Goal: Task Accomplishment & Management: Manage account settings

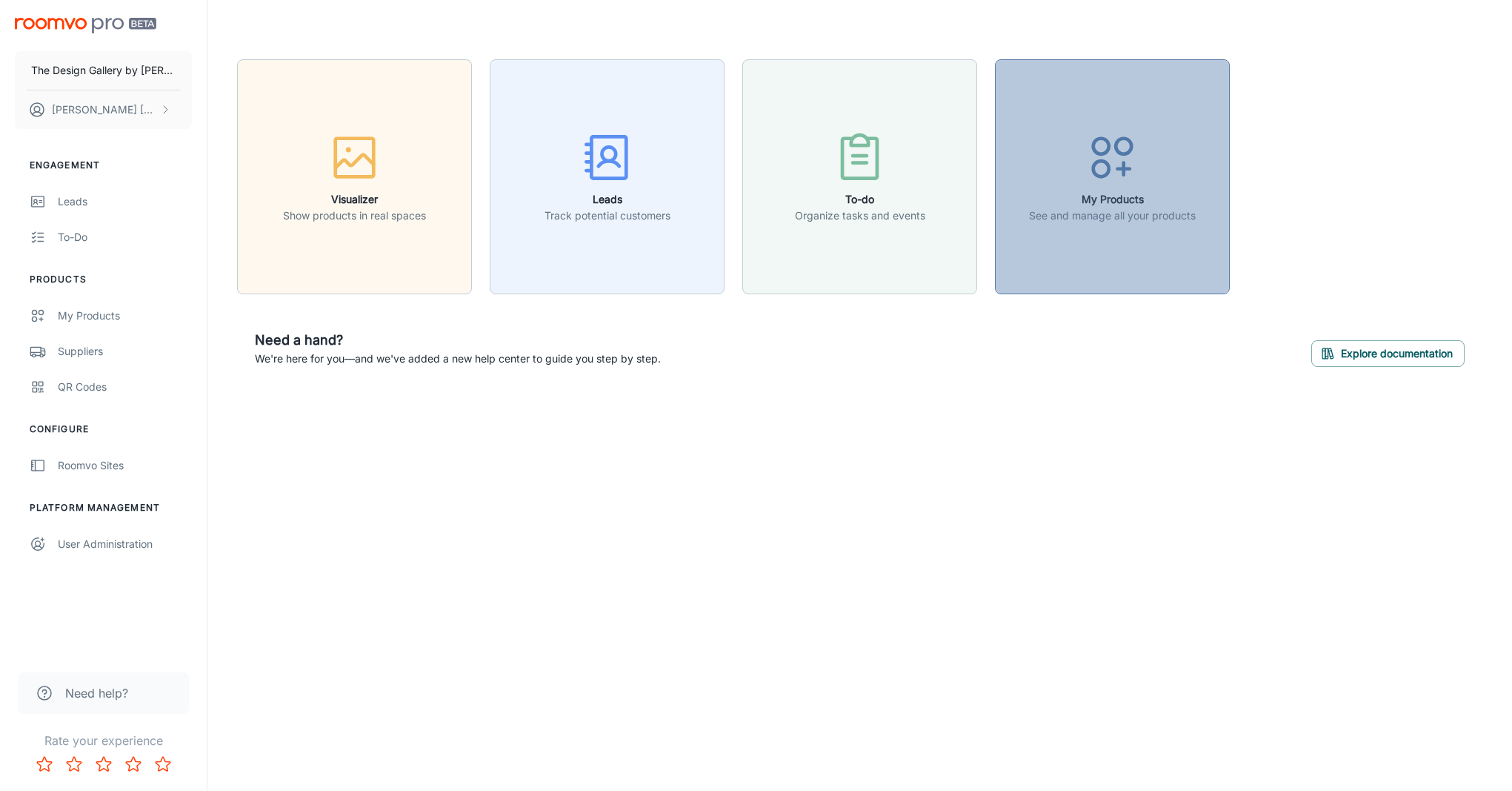
click at [1144, 200] on h6 "My Products" at bounding box center [1113, 199] width 167 height 17
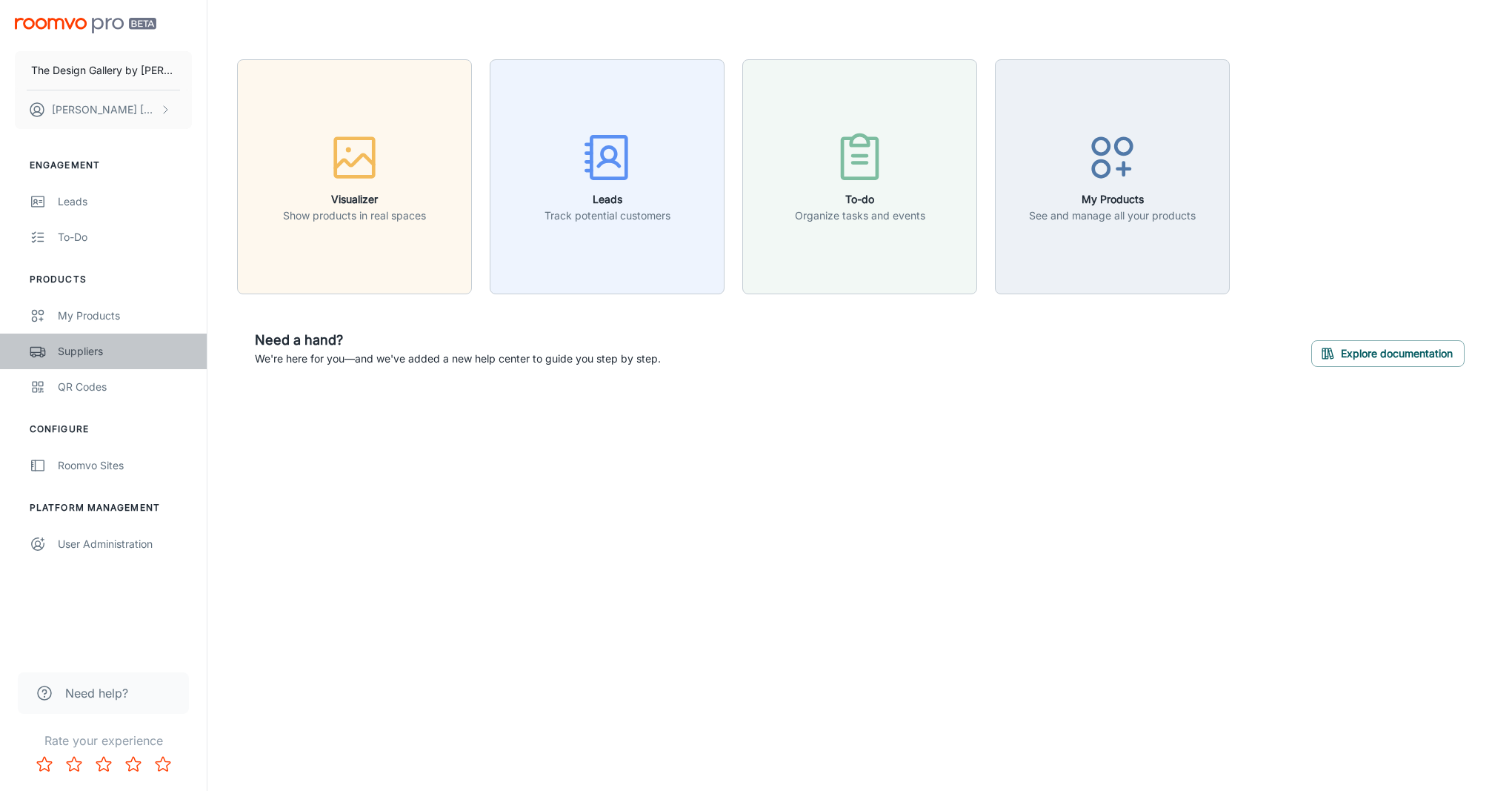
click at [91, 339] on link "Suppliers" at bounding box center [104, 351] width 207 height 36
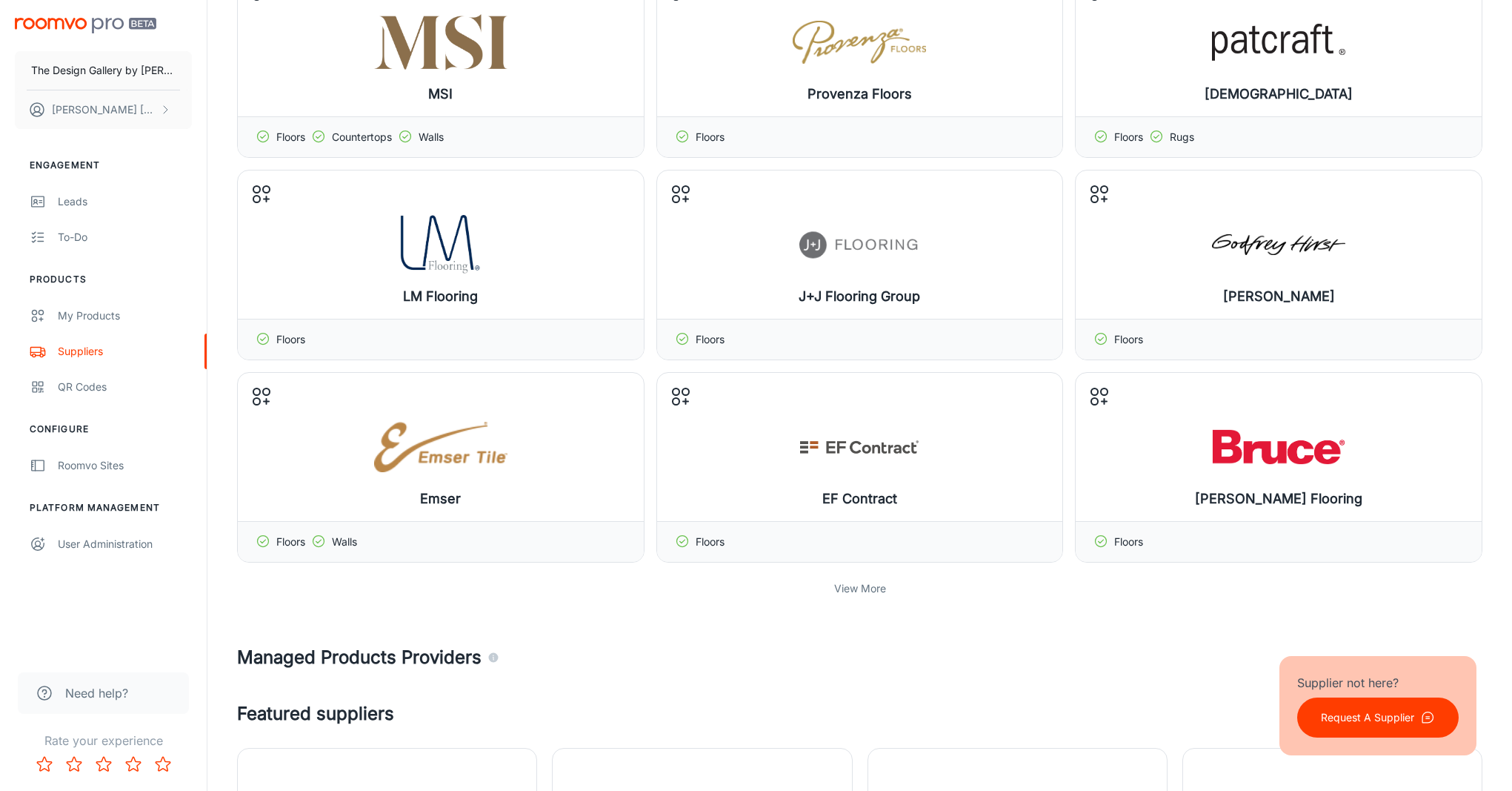
scroll to position [167, 0]
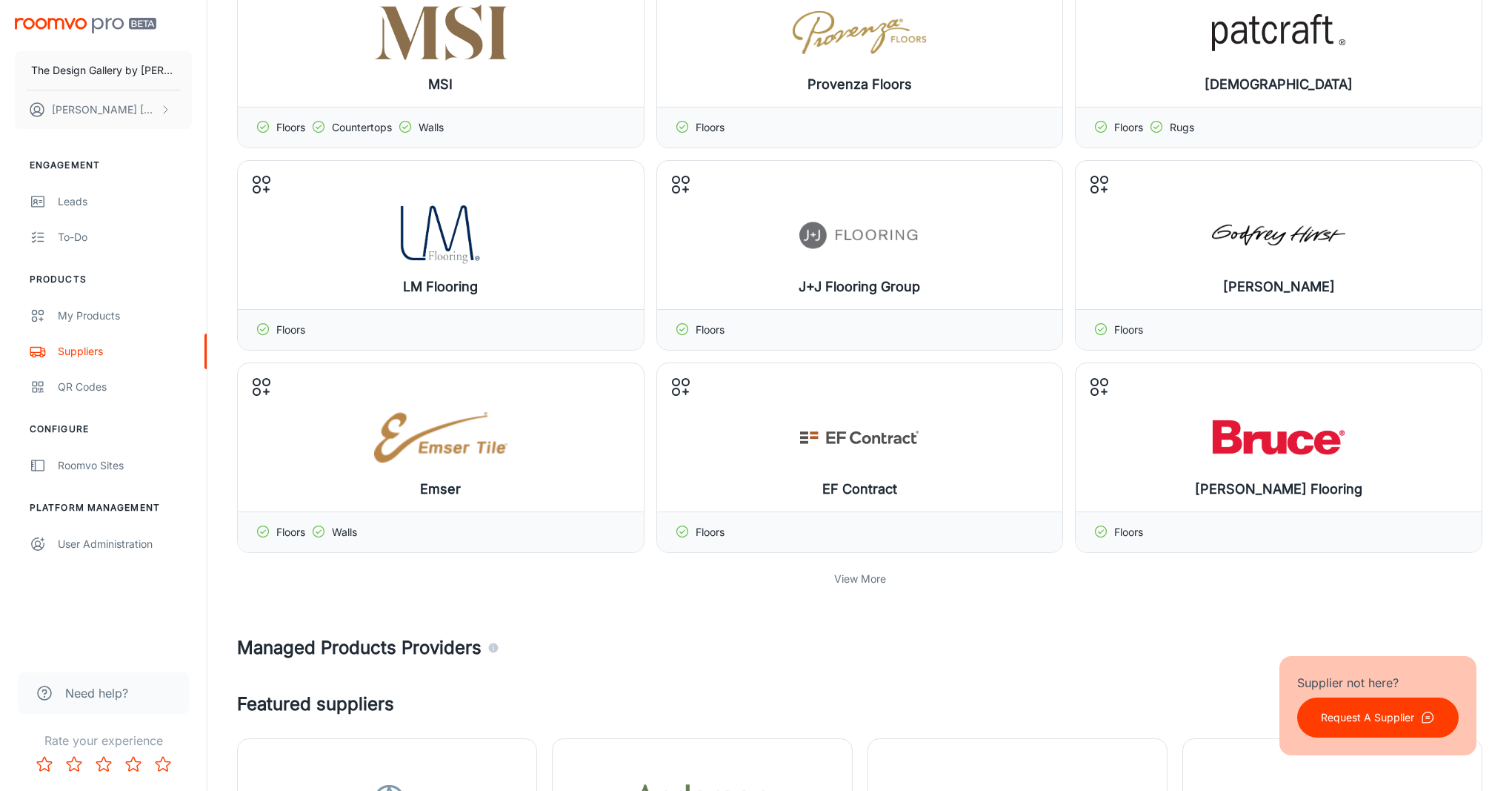
click at [872, 581] on p "View More" at bounding box center [860, 579] width 52 height 17
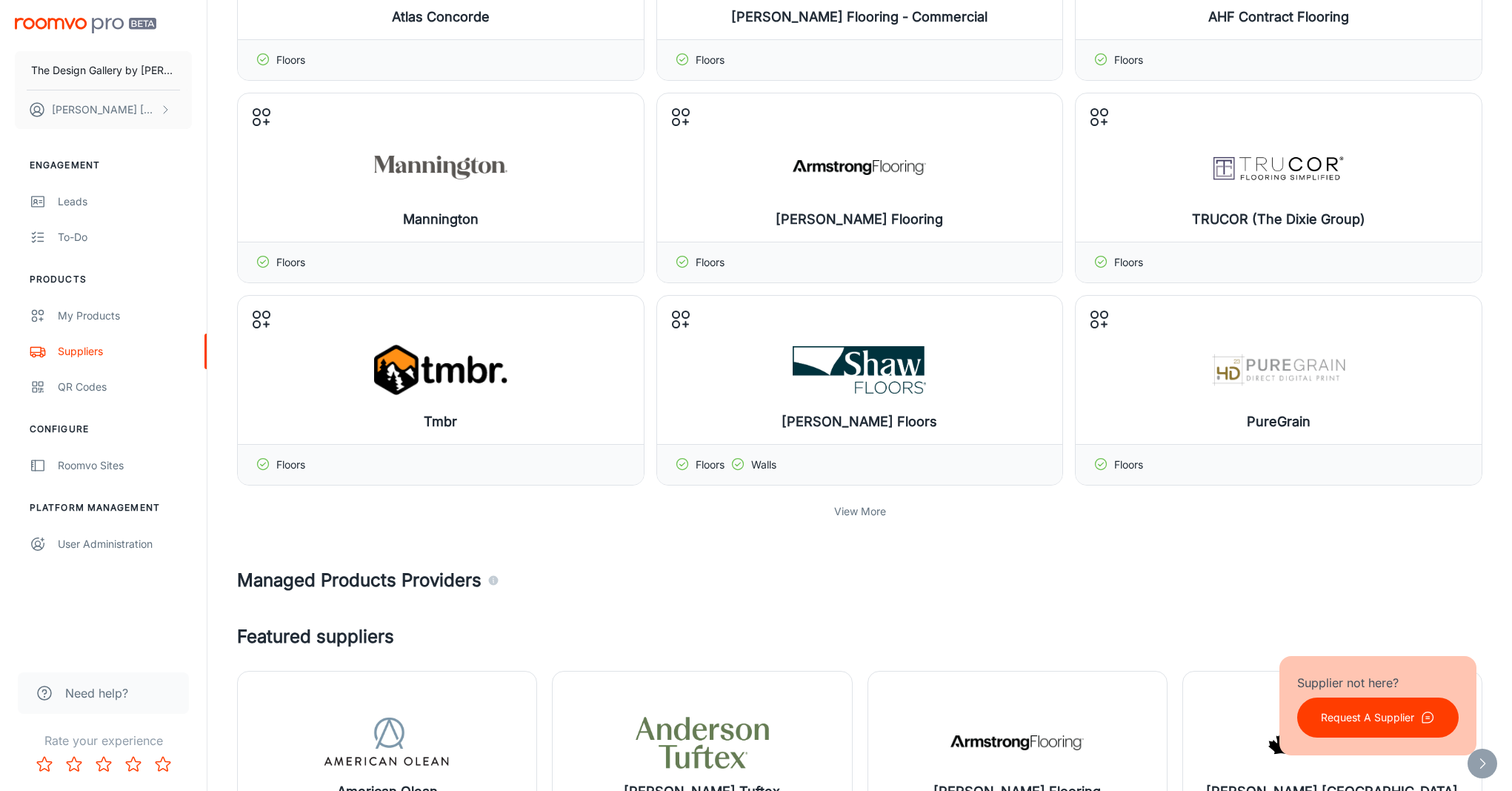
scroll to position [846, 0]
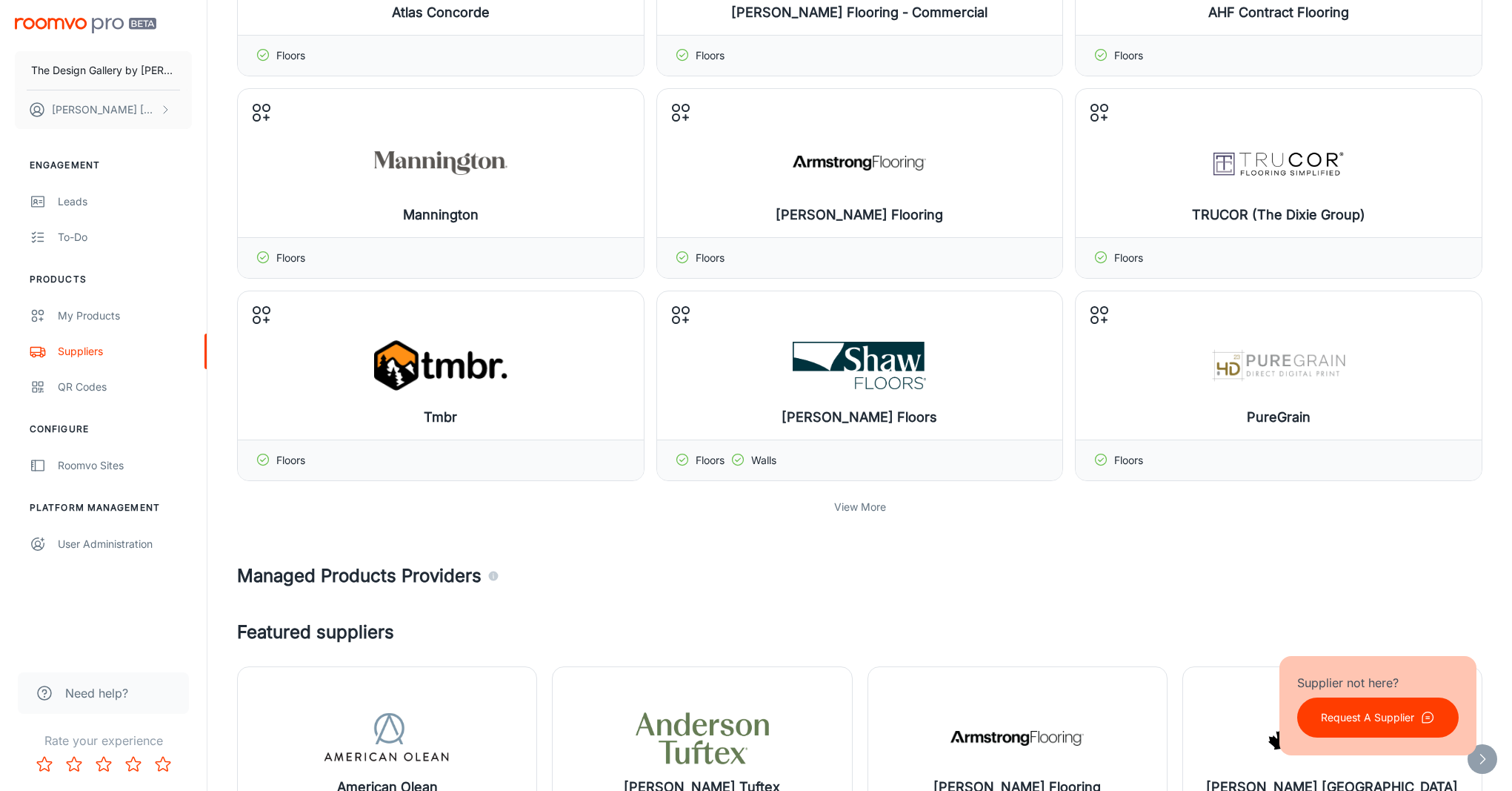
click at [880, 501] on p "View More" at bounding box center [860, 506] width 52 height 17
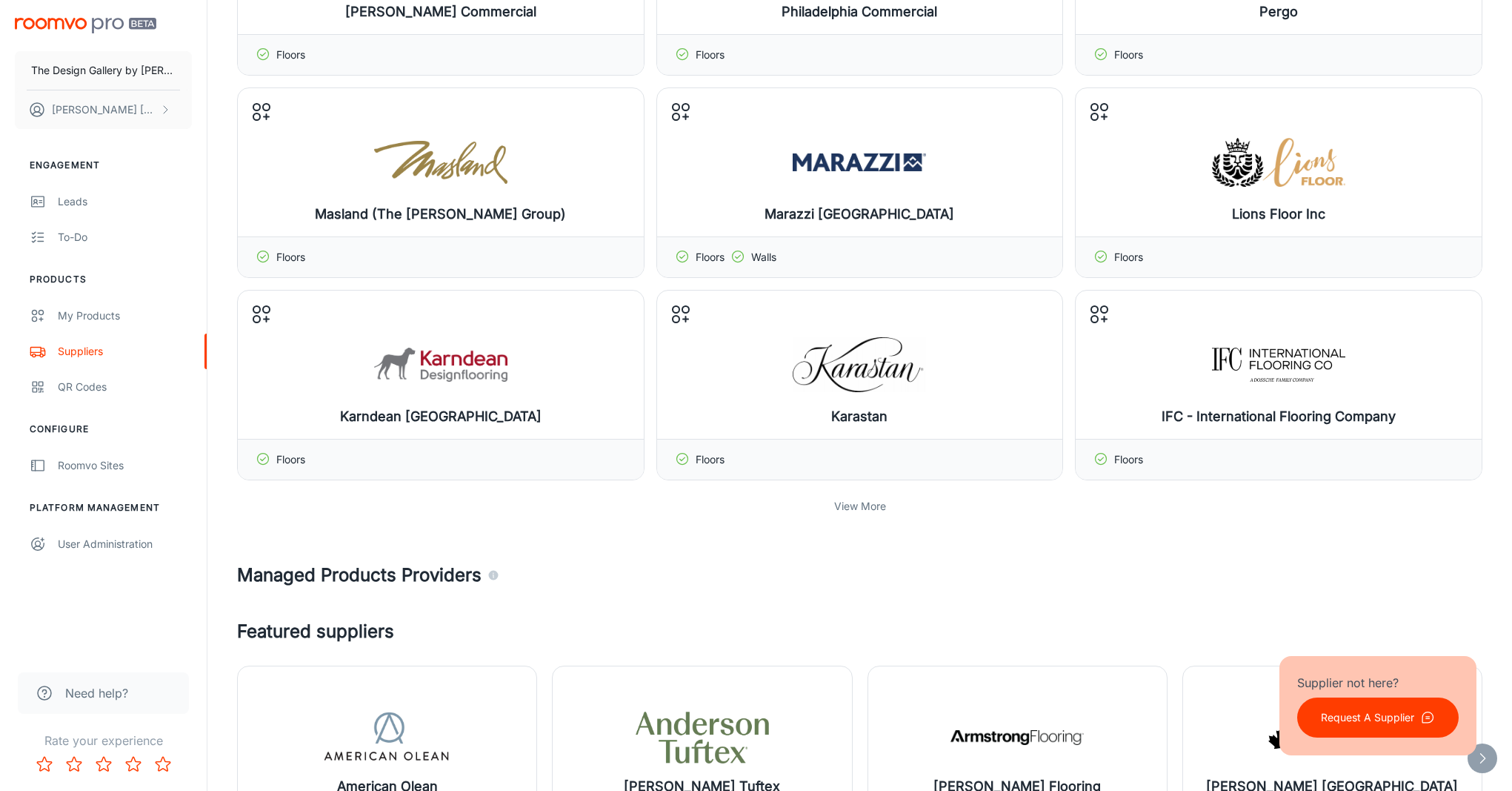
scroll to position [1455, 0]
click at [870, 501] on p "View More" at bounding box center [860, 504] width 52 height 17
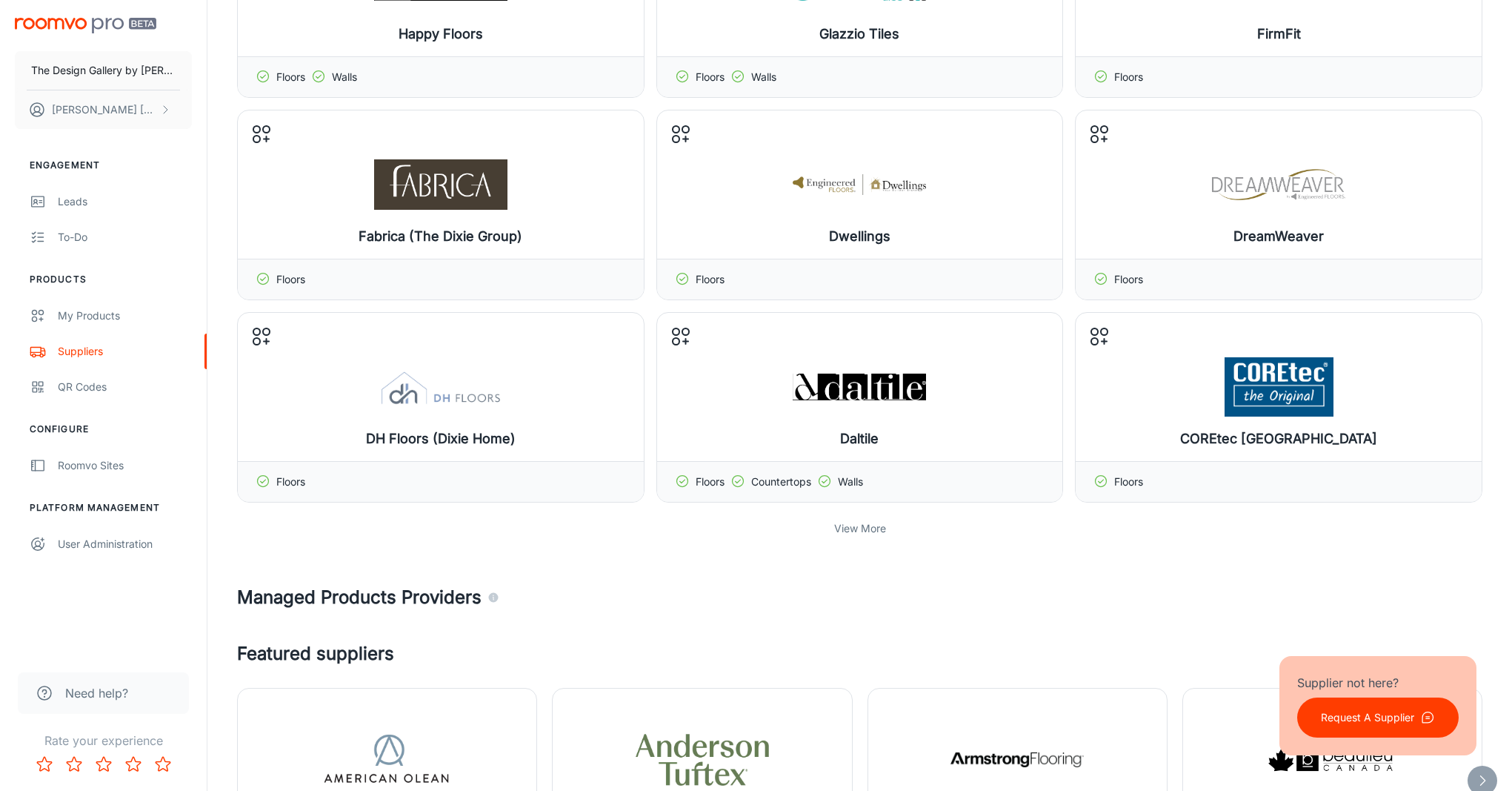
scroll to position [2043, 0]
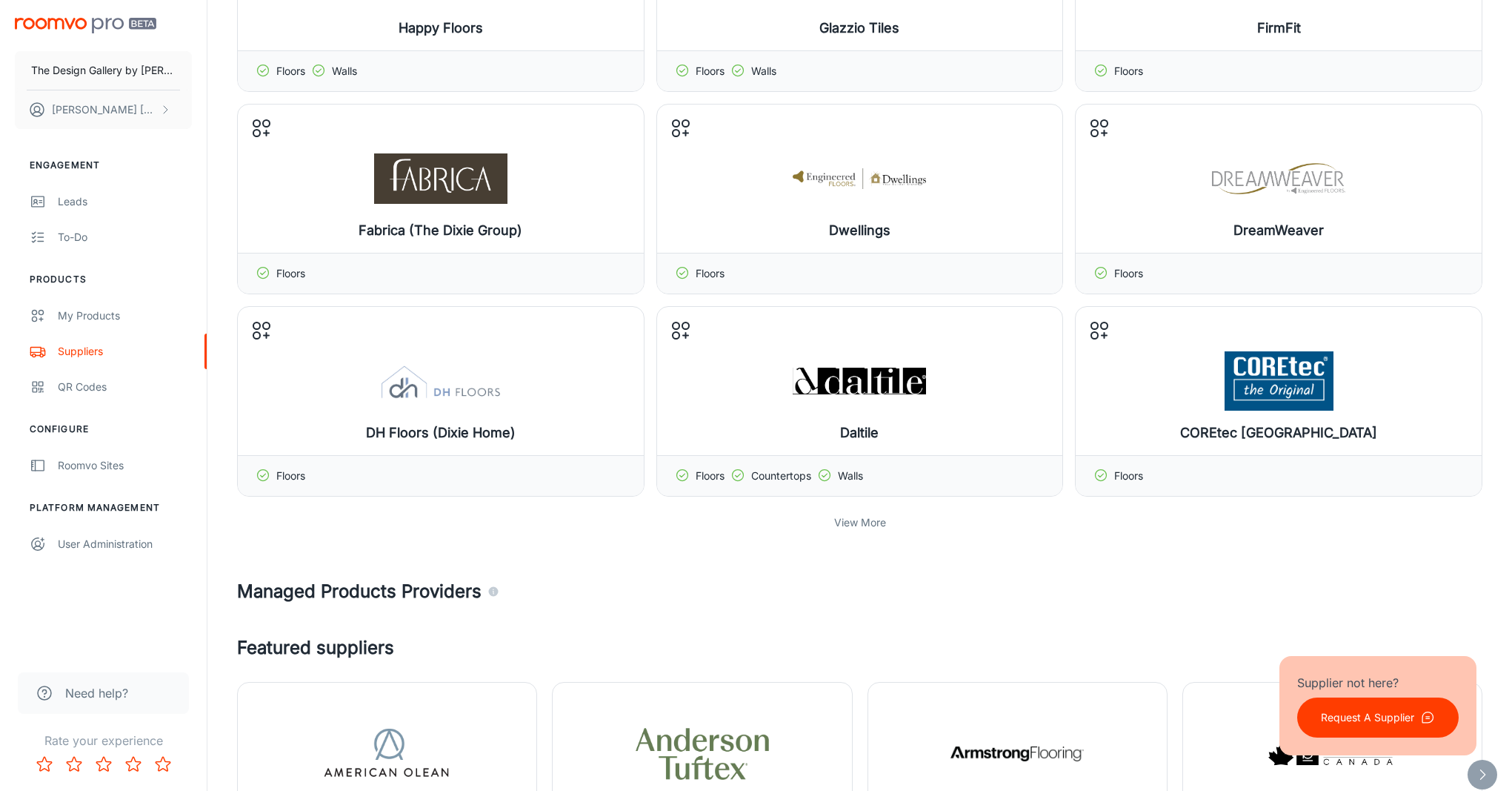
click at [873, 520] on p "View More" at bounding box center [860, 522] width 52 height 17
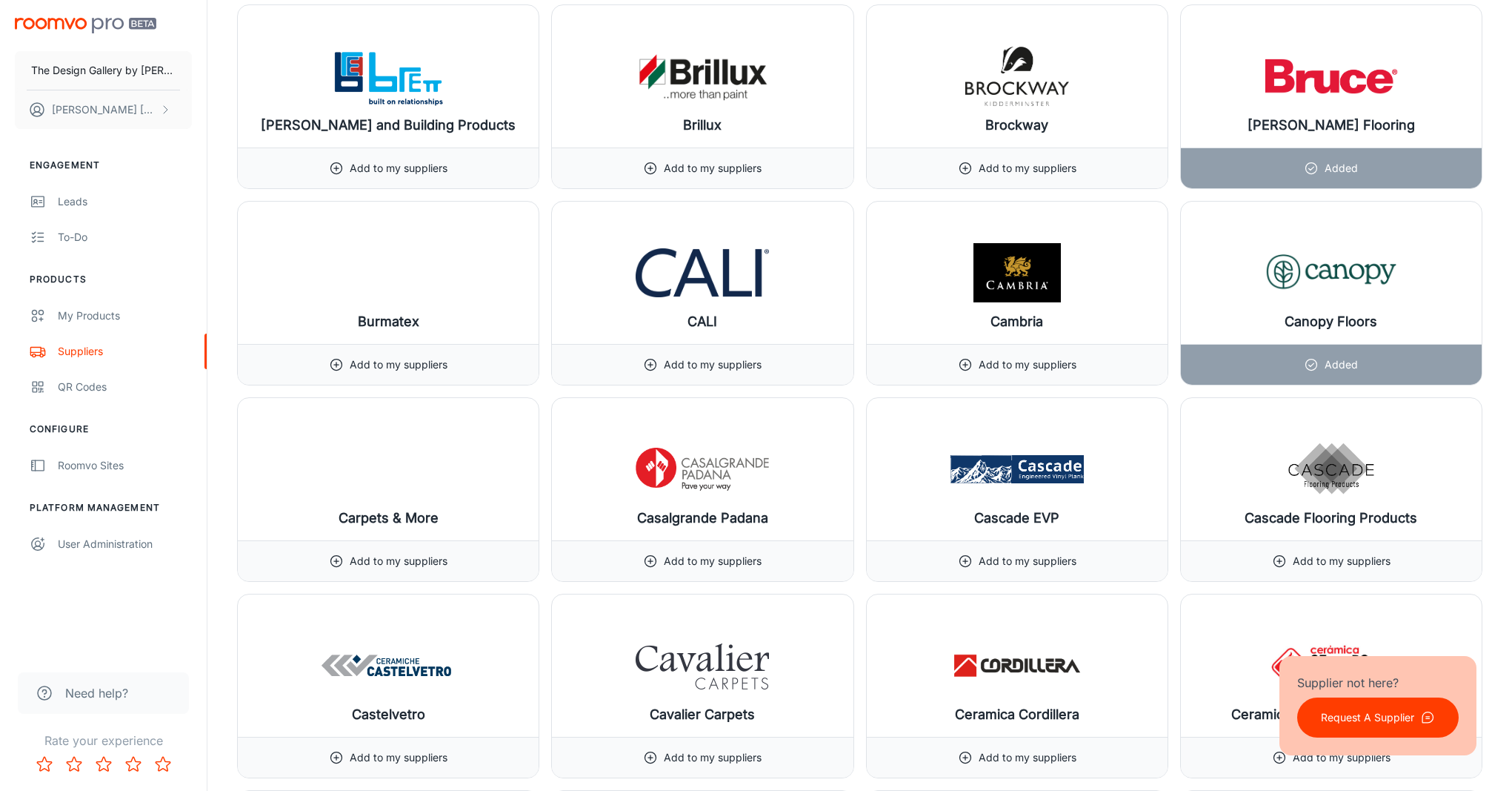
scroll to position [5748, 0]
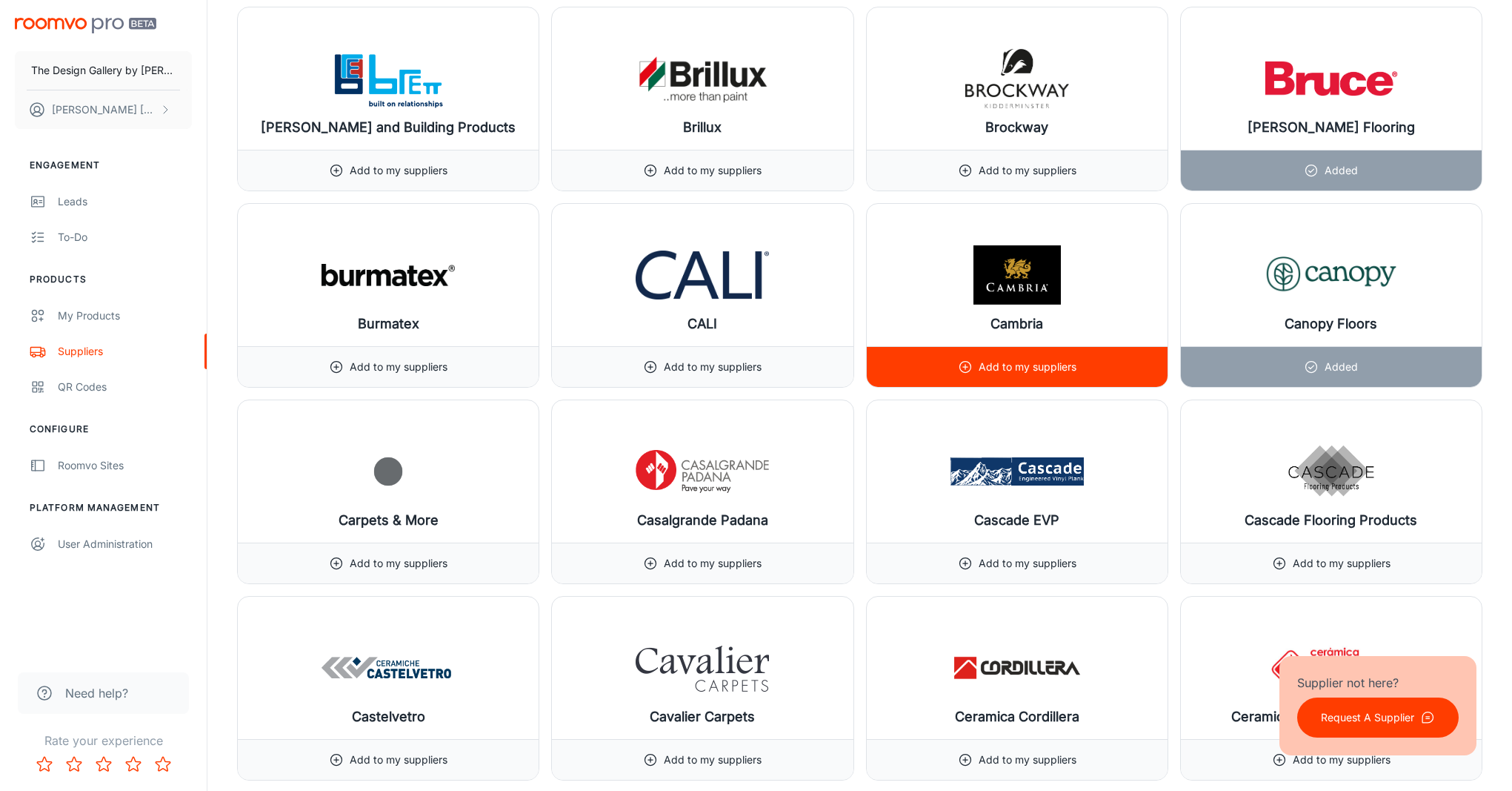
click at [1037, 374] on p "Add to my suppliers" at bounding box center [1027, 366] width 97 height 17
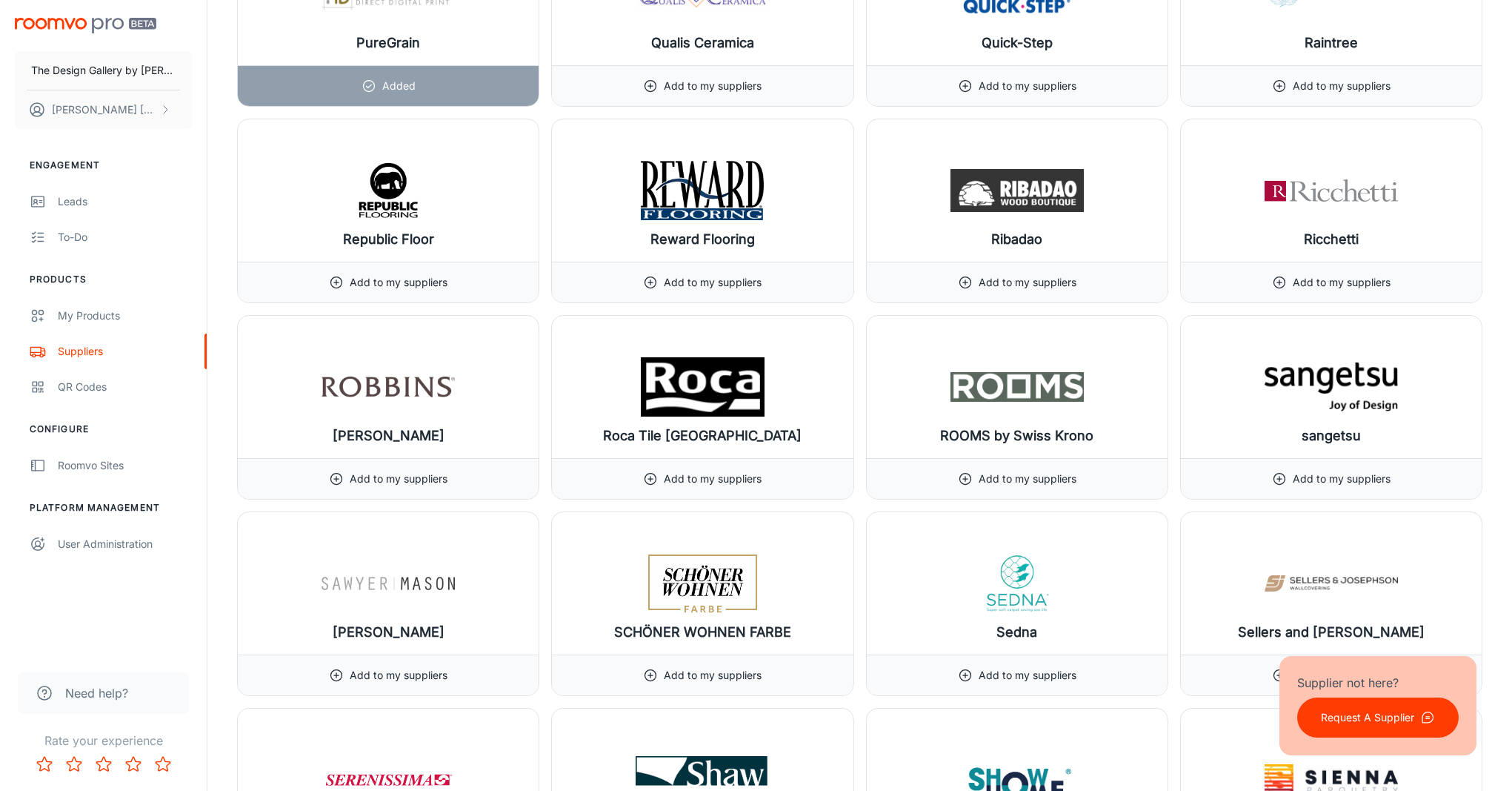
scroll to position [17038, 0]
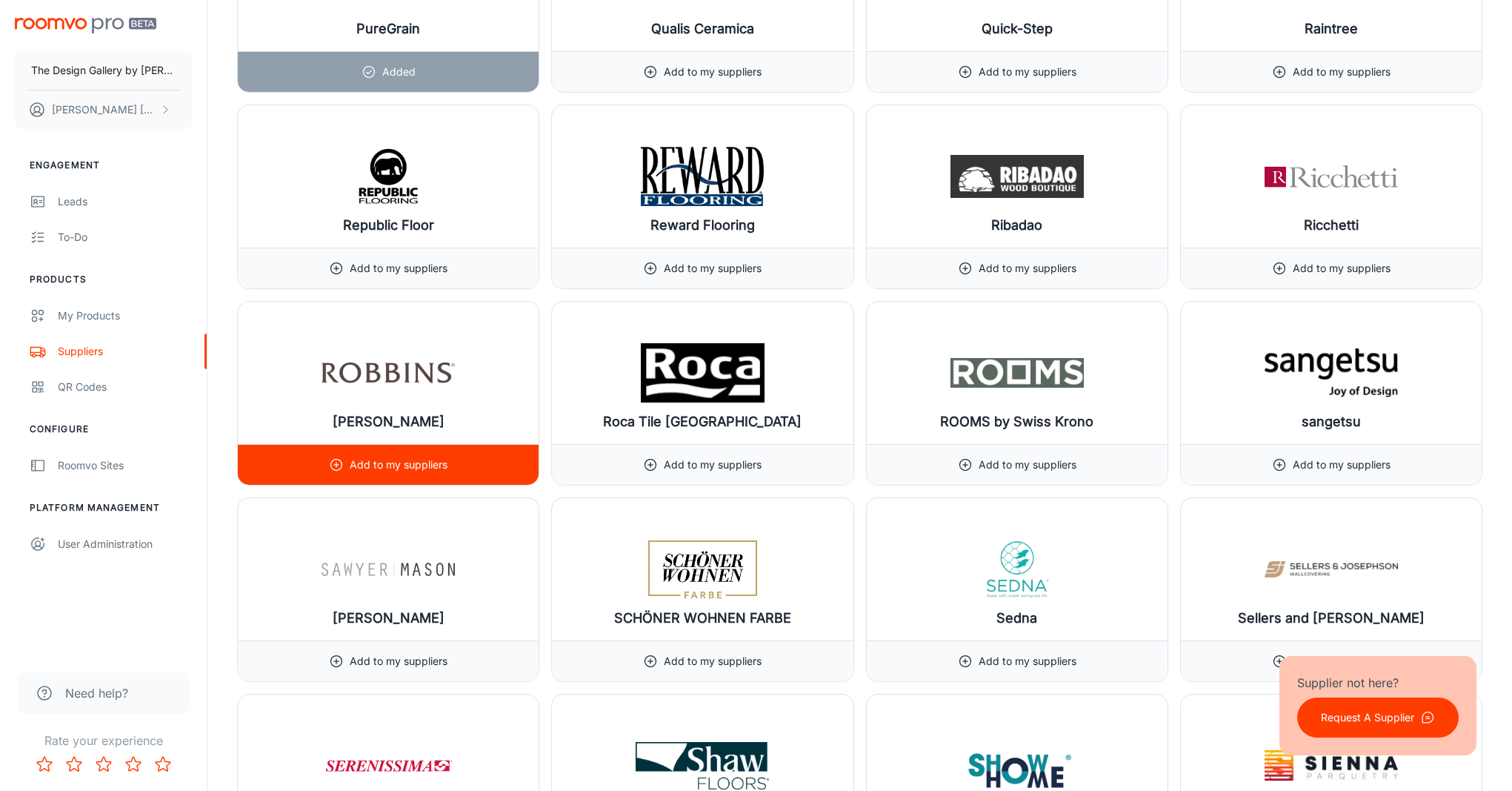
click at [332, 468] on circle at bounding box center [337, 465] width 11 height 11
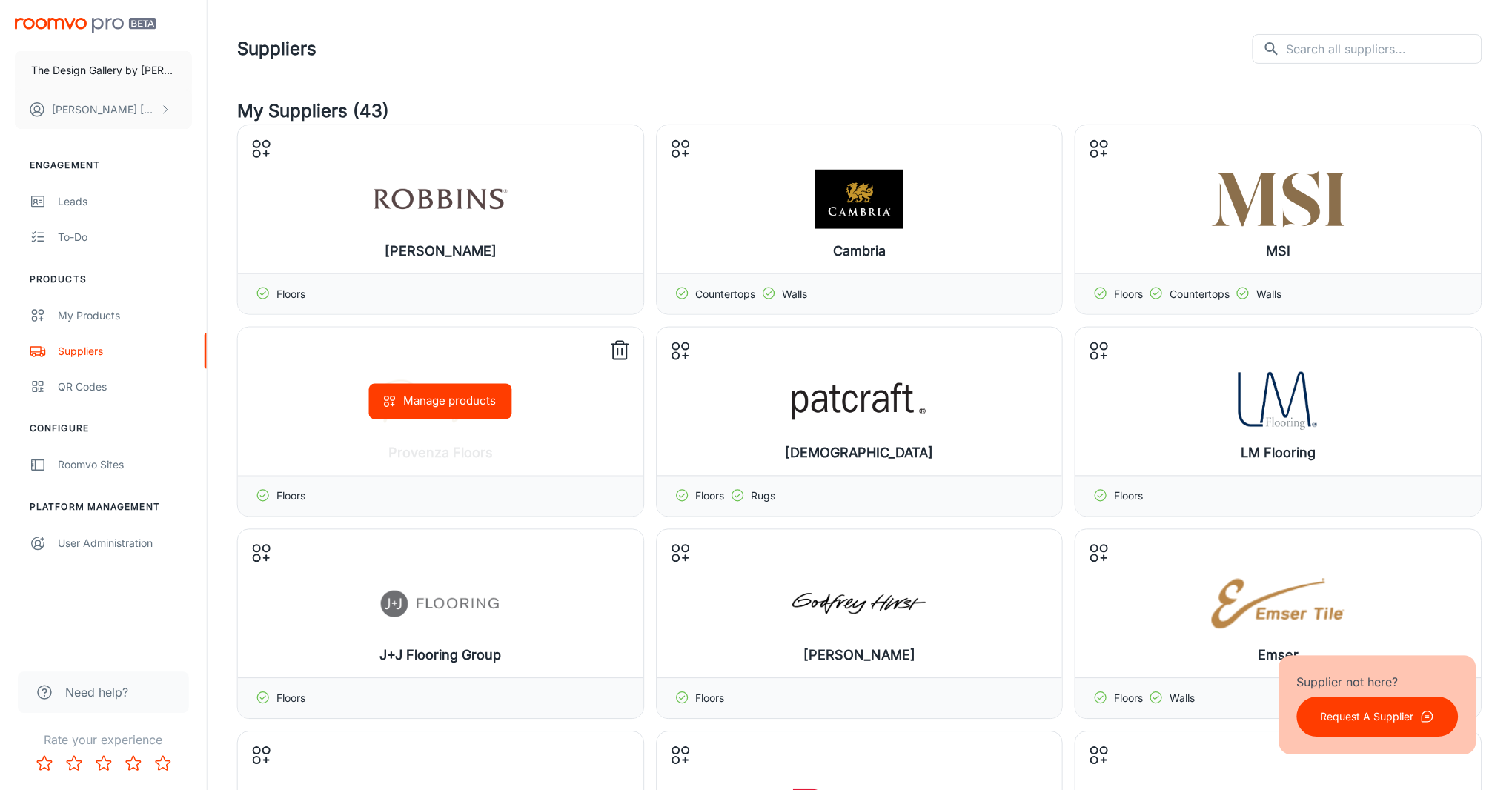
scroll to position [0, 0]
